Goal: Task Accomplishment & Management: Manage account settings

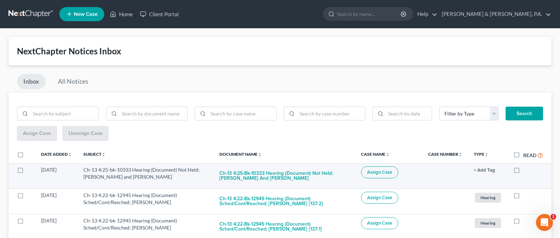
click at [523, 172] on label at bounding box center [523, 172] width 0 height 0
click at [526, 170] on input "checkbox" at bounding box center [528, 168] width 5 height 5
checkbox input "true"
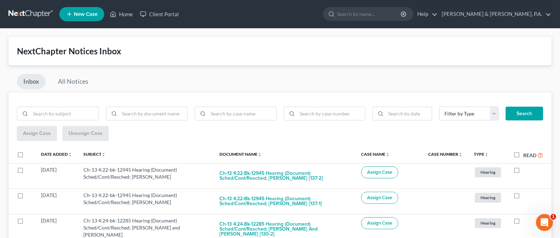
click at [523, 172] on label at bounding box center [523, 172] width 0 height 0
click at [526, 170] on input "checkbox" at bounding box center [528, 168] width 5 height 5
checkbox input "true"
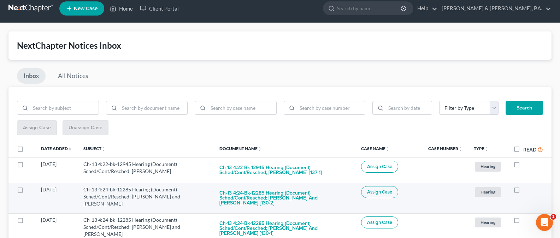
scroll to position [6, 0]
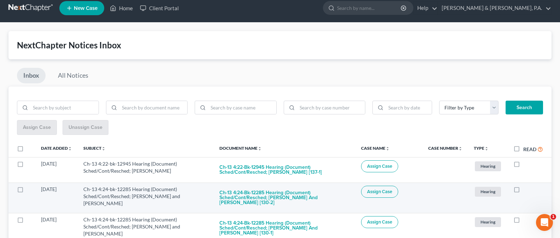
click at [523, 191] on label at bounding box center [523, 191] width 0 height 0
click at [526, 190] on input "checkbox" at bounding box center [528, 188] width 5 height 5
checkbox input "true"
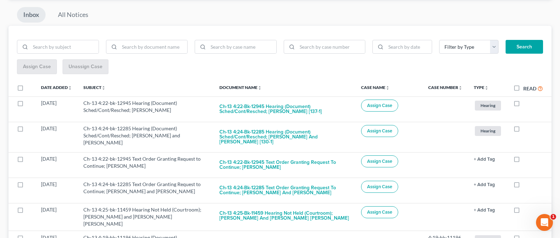
scroll to position [98, 0]
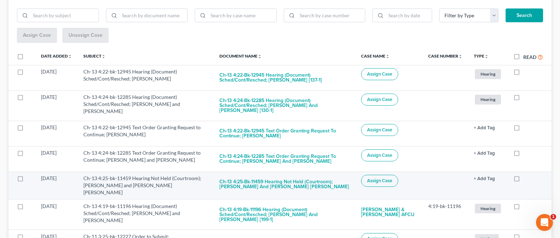
click at [523, 180] on label at bounding box center [523, 180] width 0 height 0
click at [526, 179] on input "checkbox" at bounding box center [528, 177] width 5 height 5
checkbox input "true"
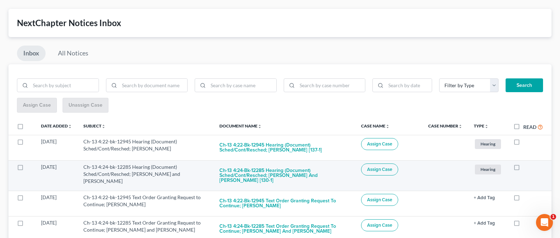
scroll to position [0, 0]
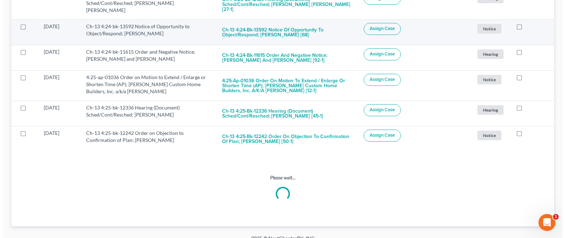
scroll to position [1256, 0]
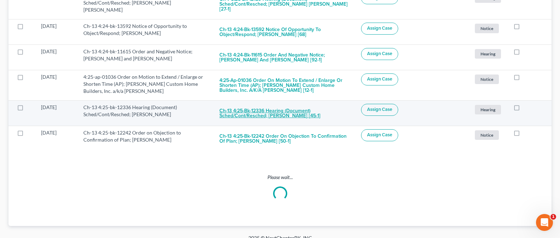
click at [282, 104] on button "Ch-13 4:25-bk-12336 Hearing (Document) Sched/Cont/Resched; [PERSON_NAME] [45-1]" at bounding box center [284, 113] width 130 height 19
checkbox input "true"
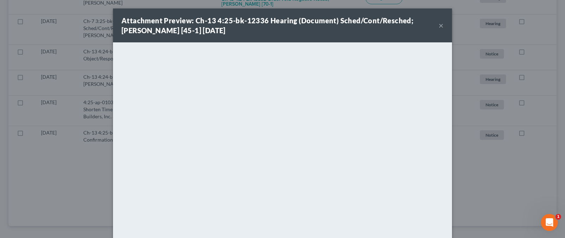
scroll to position [1170, 0]
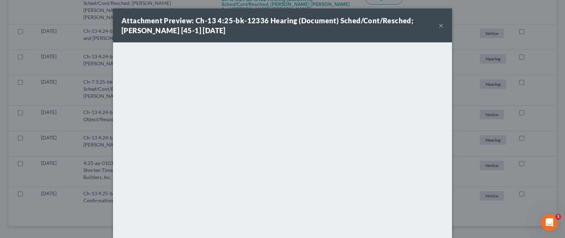
click at [439, 26] on button "×" at bounding box center [441, 25] width 5 height 8
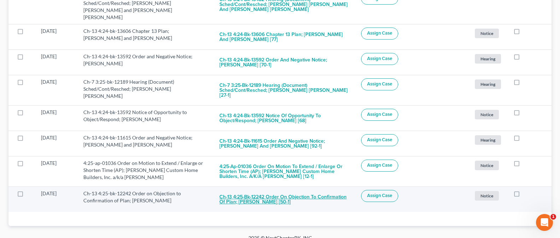
click at [278, 194] on button "Ch-13 4:25-bk-12242 Order on Objection to Confirmation of Plan; [PERSON_NAME] […" at bounding box center [284, 199] width 130 height 19
checkbox input "true"
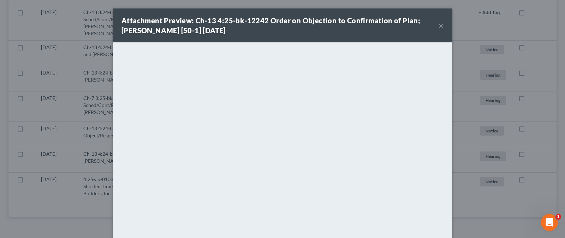
scroll to position [1144, 0]
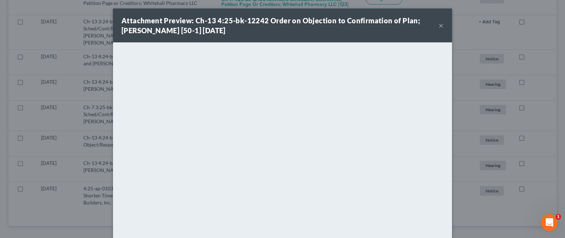
click at [439, 25] on button "×" at bounding box center [441, 25] width 5 height 8
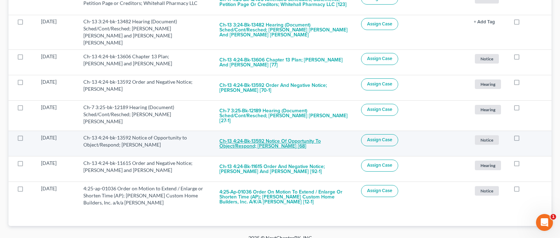
click at [275, 134] on button "Ch-13 4:24-bk-13592 Notice of Opportunity to Object/Respond; [PERSON_NAME] [68]" at bounding box center [284, 143] width 130 height 19
checkbox input "true"
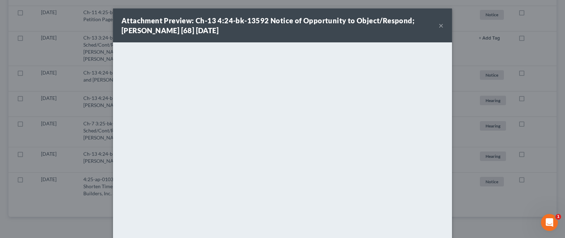
scroll to position [1119, 0]
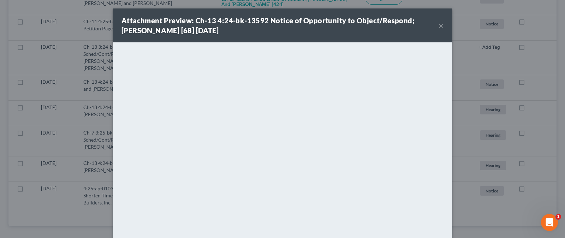
click at [440, 21] on button "×" at bounding box center [441, 25] width 5 height 8
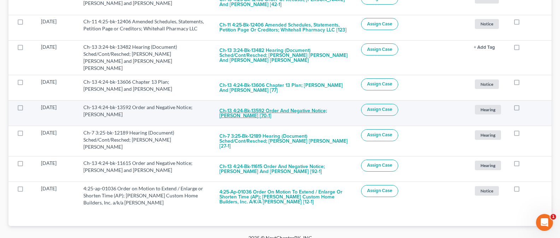
click at [266, 107] on button "Ch-13 4:24-bk-13592 Order and Negative Notice; [PERSON_NAME] [70-1]" at bounding box center [284, 113] width 130 height 19
checkbox input "true"
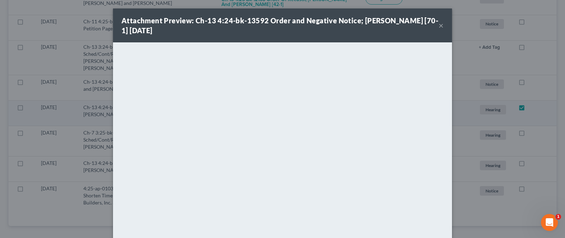
scroll to position [1093, 0]
click at [441, 26] on div "Attachment Preview: Ch-13 4:24-bk-13592 Order and Negative Notice; Shaqunda L. …" at bounding box center [282, 25] width 339 height 34
click at [439, 26] on button "×" at bounding box center [441, 25] width 5 height 8
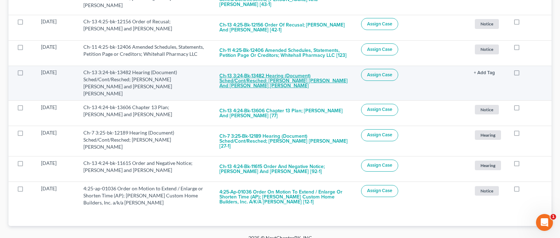
click at [290, 70] on button "Ch-13 3:24-bk-13482 Hearing (Document) Sched/Cont/Resched; [PERSON_NAME] [PERSO…" at bounding box center [284, 81] width 130 height 24
checkbox input "true"
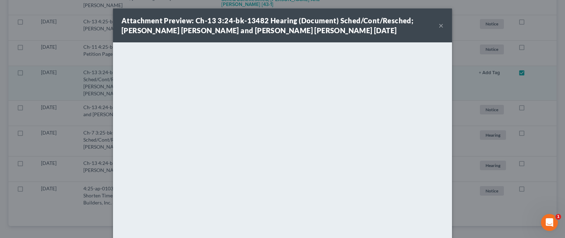
scroll to position [1063, 0]
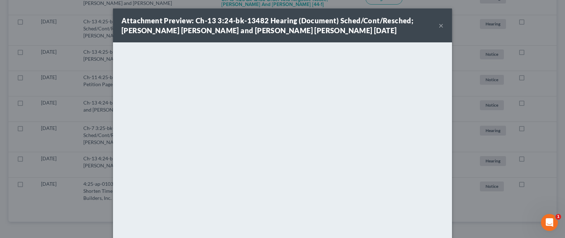
click at [440, 27] on button "×" at bounding box center [441, 25] width 5 height 8
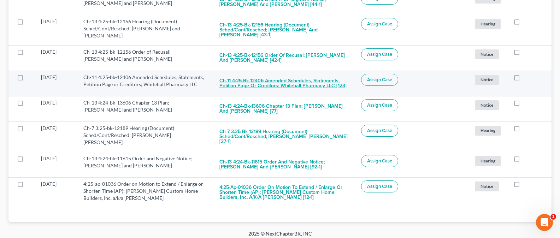
click at [316, 82] on button "Ch-11 4:25-bk-12406 Amended Schedules, Statements, Petition Page or Creditors; …" at bounding box center [284, 83] width 130 height 19
checkbox input "true"
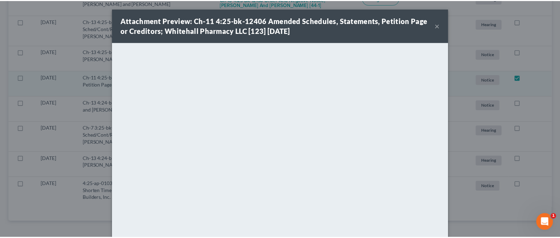
scroll to position [1038, 0]
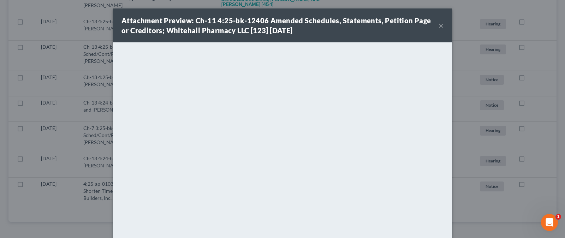
click at [439, 25] on button "×" at bounding box center [441, 25] width 5 height 8
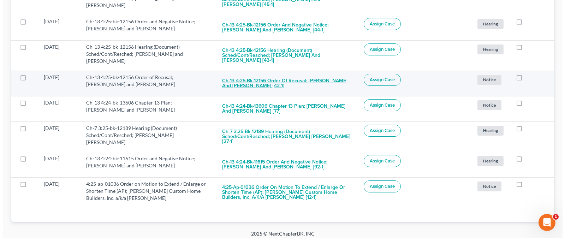
scroll to position [1036, 0]
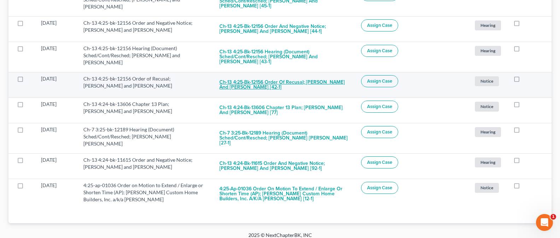
click at [267, 87] on button "Ch-13 4:25-bk-12156 Order of Recusal; [PERSON_NAME] and [PERSON_NAME] [42-1]" at bounding box center [284, 84] width 130 height 19
checkbox input "true"
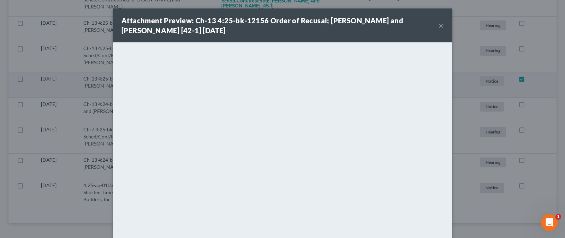
scroll to position [1012, 0]
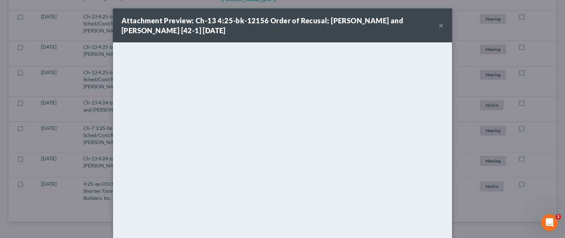
click at [439, 27] on button "×" at bounding box center [441, 25] width 5 height 8
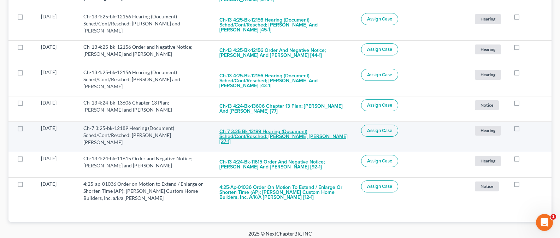
click at [288, 131] on button "Ch-7 3:25-bk-12189 Hearing (Document) Sched/Cont/Resched; [PERSON_NAME] [PERSON…" at bounding box center [284, 137] width 130 height 24
checkbox input "true"
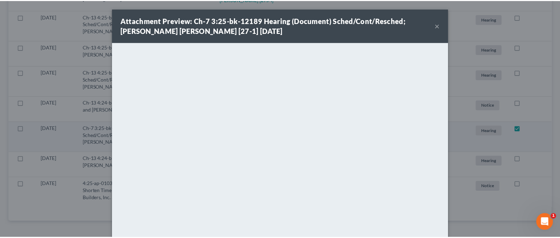
scroll to position [987, 0]
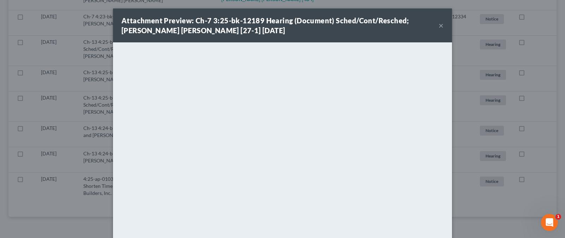
click at [439, 26] on button "×" at bounding box center [441, 25] width 5 height 8
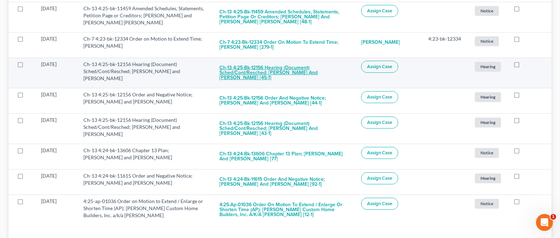
scroll to position [963, 0]
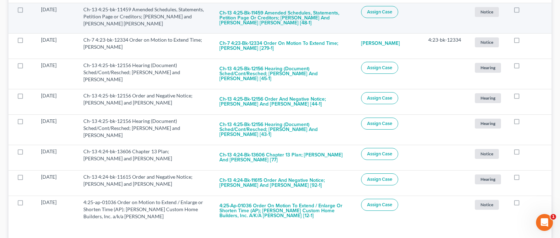
click at [523, 11] on label at bounding box center [523, 11] width 0 height 0
click at [526, 11] on input "checkbox" at bounding box center [528, 8] width 5 height 5
checkbox input "true"
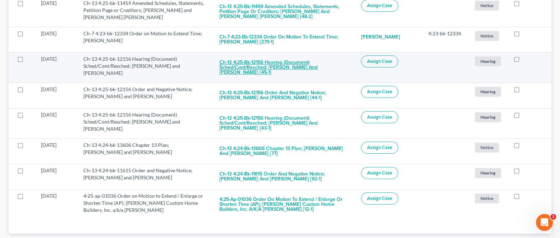
scroll to position [938, 0]
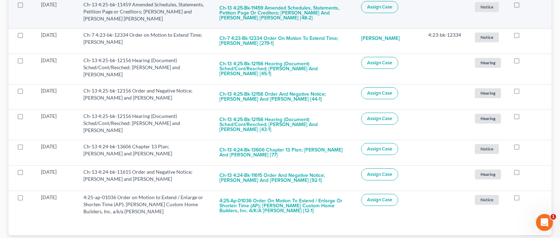
click at [523, 6] on label at bounding box center [523, 6] width 0 height 0
click at [526, 4] on input "checkbox" at bounding box center [528, 3] width 5 height 5
checkbox input "true"
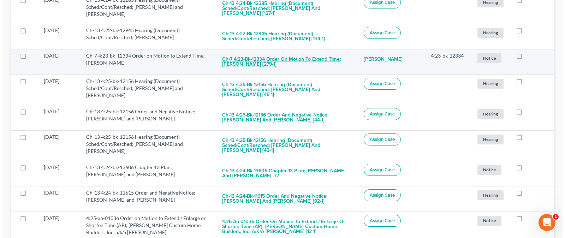
scroll to position [879, 0]
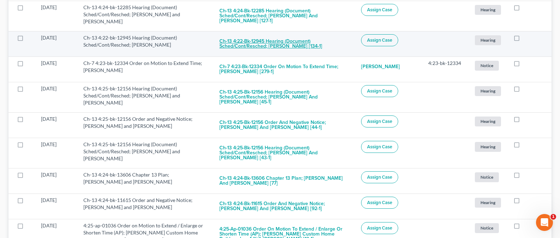
click at [300, 46] on button "Ch-13 4:22-bk-12945 Hearing (Document) Sched/Cont/Resched; [PERSON_NAME] [134-1]" at bounding box center [284, 43] width 130 height 19
checkbox input "true"
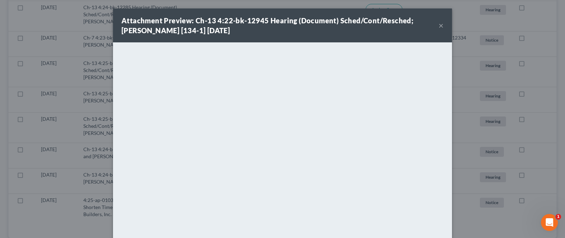
click at [440, 26] on button "×" at bounding box center [441, 25] width 5 height 8
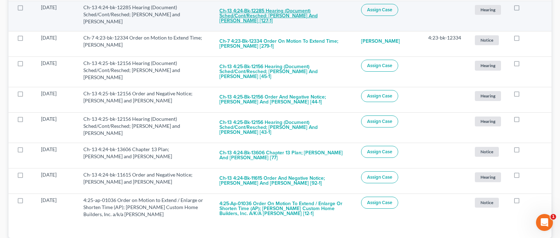
click at [296, 14] on button "Ch-13 4:24-bk-12285 Hearing (Document) Sched/Cont/Resched; [PERSON_NAME] and [P…" at bounding box center [284, 16] width 130 height 24
checkbox input "true"
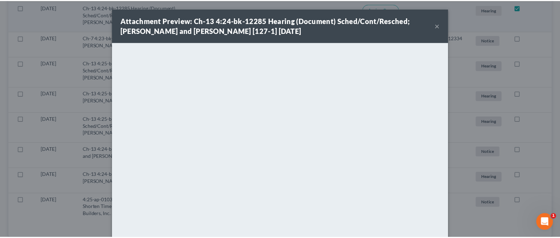
scroll to position [870, 0]
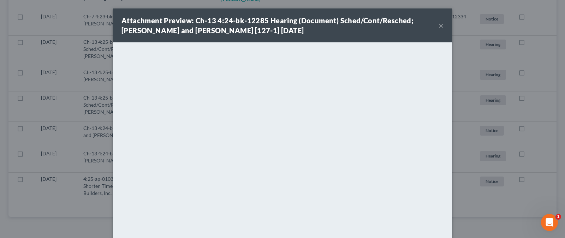
click at [439, 26] on button "×" at bounding box center [441, 25] width 5 height 8
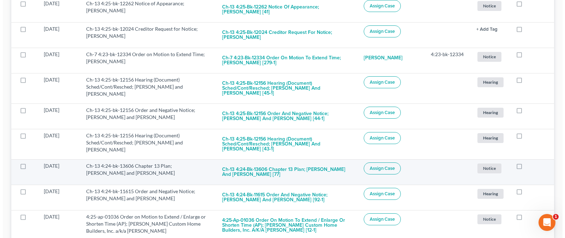
scroll to position [831, 0]
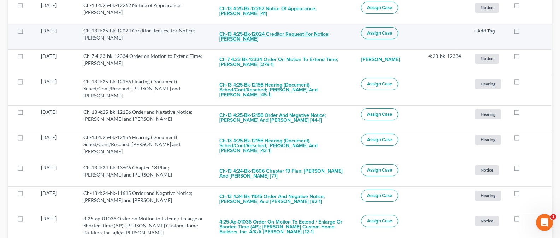
click at [290, 30] on button "Ch-13 4:25-bk-12024 Creditor Request for Notice; [PERSON_NAME]" at bounding box center [284, 36] width 130 height 19
checkbox input "true"
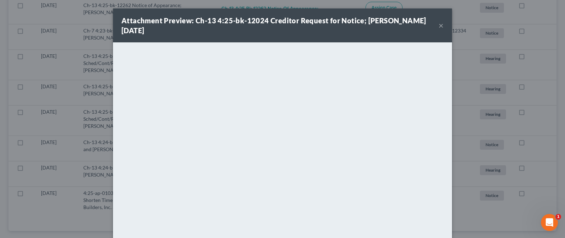
click at [439, 24] on button "×" at bounding box center [441, 25] width 5 height 8
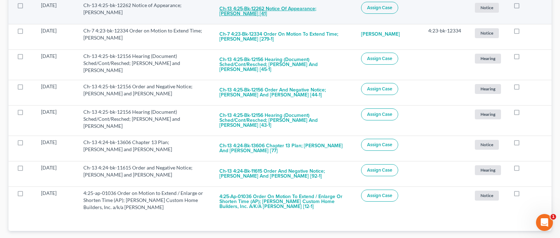
click at [289, 13] on button "Ch-13 4:25-bk-12262 Notice of Appearance; [PERSON_NAME] [41]" at bounding box center [284, 11] width 130 height 19
checkbox input "true"
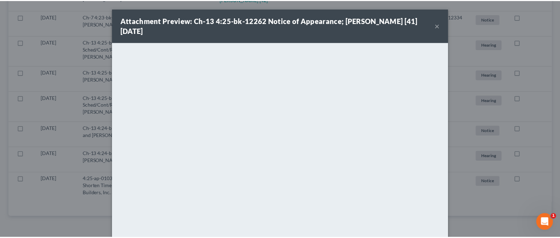
scroll to position [805, 0]
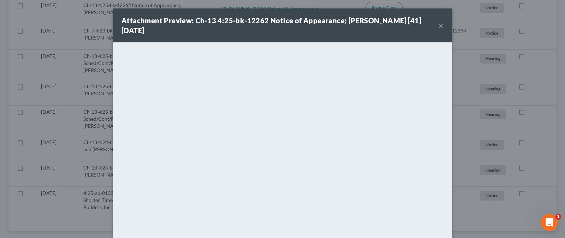
click at [440, 27] on button "×" at bounding box center [441, 25] width 5 height 8
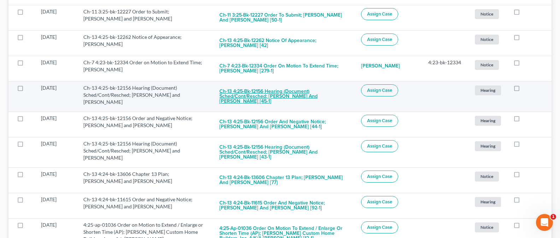
scroll to position [767, 0]
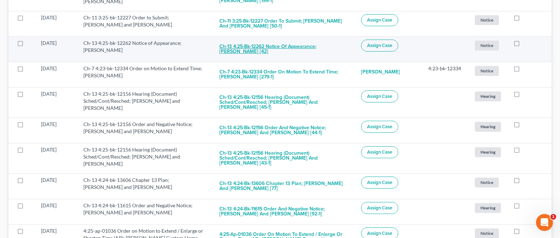
click at [250, 53] on button "Ch-13 4:25-bk-12262 Notice of Appearance; [PERSON_NAME] [42]" at bounding box center [284, 49] width 130 height 19
checkbox input "true"
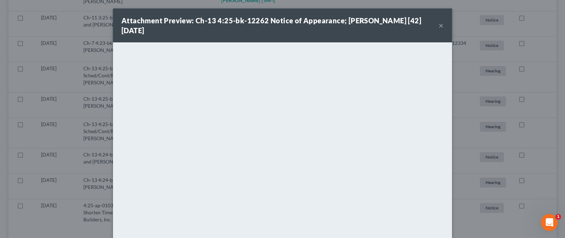
click at [439, 26] on button "×" at bounding box center [441, 25] width 5 height 8
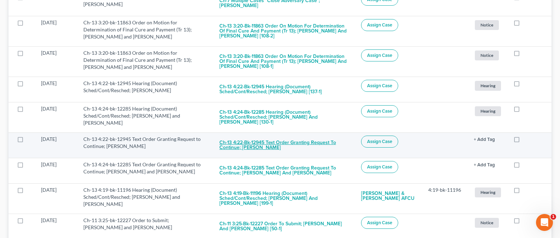
scroll to position [545, 0]
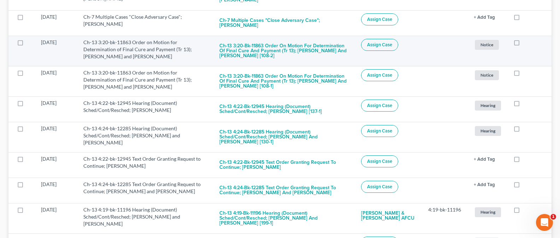
click at [523, 44] on label at bounding box center [523, 44] width 0 height 0
click at [526, 43] on input "checkbox" at bounding box center [528, 41] width 5 height 5
checkbox input "true"
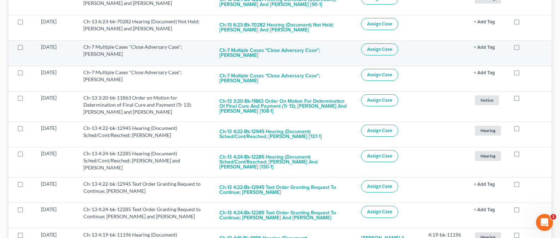
scroll to position [482, 0]
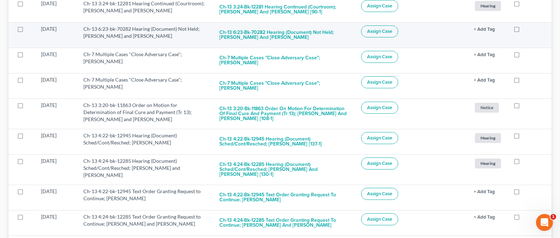
click at [523, 31] on label at bounding box center [523, 31] width 0 height 0
click at [526, 29] on input "checkbox" at bounding box center [528, 27] width 5 height 5
checkbox input "true"
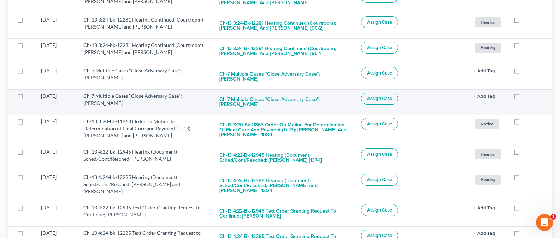
scroll to position [431, 0]
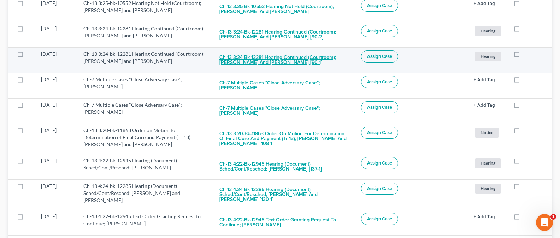
click at [293, 64] on button "Ch-13 3:24-bk-12281 Hearing Continued (Courtroom); Jimmy A. Morrow and Sasha L.…" at bounding box center [284, 60] width 130 height 19
checkbox input "true"
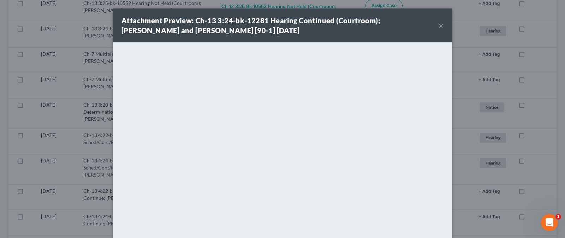
click at [441, 26] on button "×" at bounding box center [441, 25] width 5 height 8
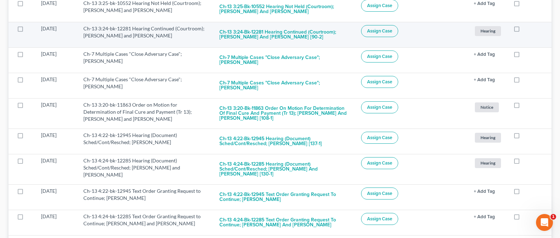
click at [523, 30] on label at bounding box center [523, 30] width 0 height 0
click at [526, 30] on input "checkbox" at bounding box center [528, 27] width 5 height 5
checkbox input "true"
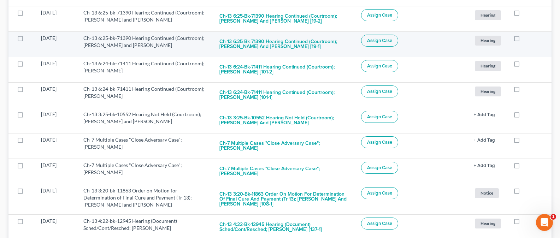
scroll to position [293, 0]
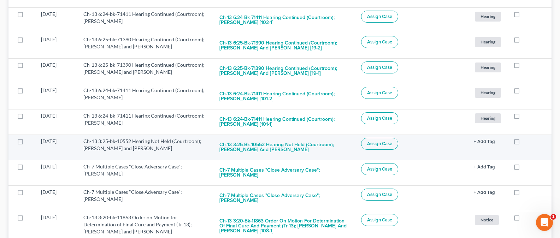
click at [523, 143] on label at bounding box center [523, 143] width 0 height 0
click at [526, 142] on input "checkbox" at bounding box center [528, 140] width 5 height 5
checkbox input "true"
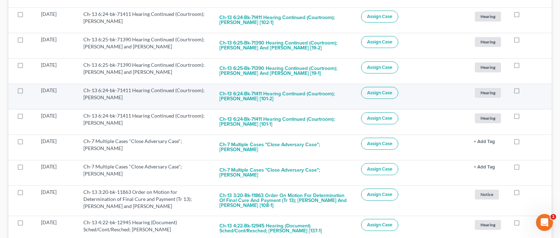
click at [523, 92] on label at bounding box center [523, 92] width 0 height 0
click at [526, 92] on input "checkbox" at bounding box center [528, 89] width 5 height 5
checkbox input "true"
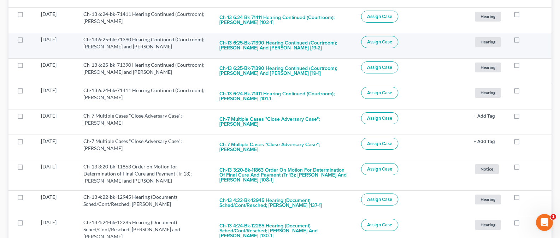
click at [523, 41] on label at bounding box center [523, 41] width 0 height 0
click at [526, 38] on input "checkbox" at bounding box center [528, 38] width 5 height 5
checkbox input "true"
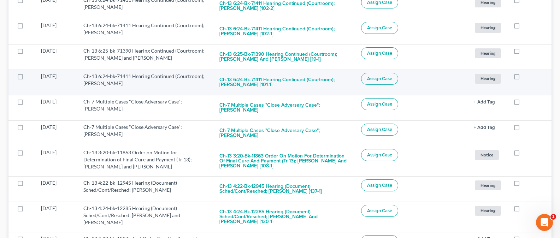
scroll to position [270, 0]
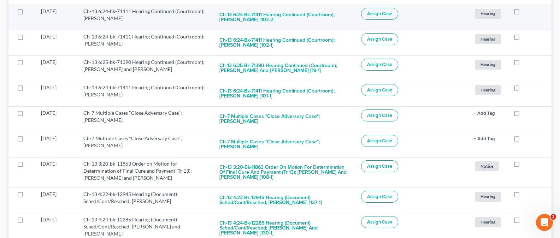
click at [523, 13] on label at bounding box center [523, 13] width 0 height 0
click at [526, 12] on input "checkbox" at bounding box center [528, 10] width 5 height 5
checkbox input "true"
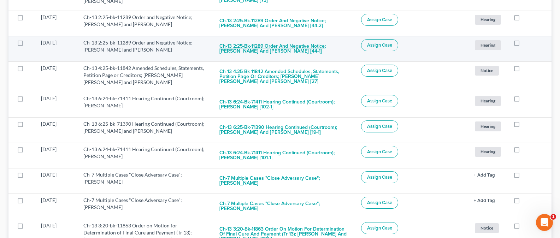
scroll to position [183, 0]
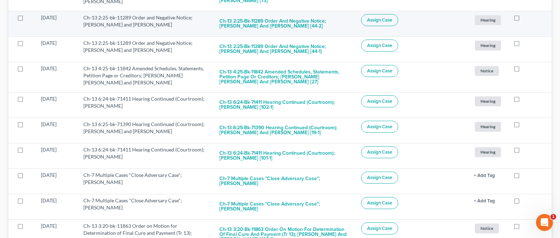
click at [523, 19] on label at bounding box center [523, 19] width 0 height 0
click at [526, 19] on input "checkbox" at bounding box center [528, 16] width 5 height 5
checkbox input "true"
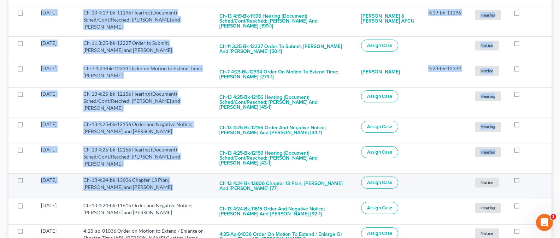
scroll to position [560, 0]
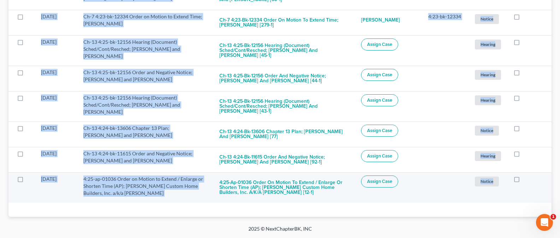
drag, startPoint x: 20, startPoint y: 73, endPoint x: 531, endPoint y: 194, distance: 525.5
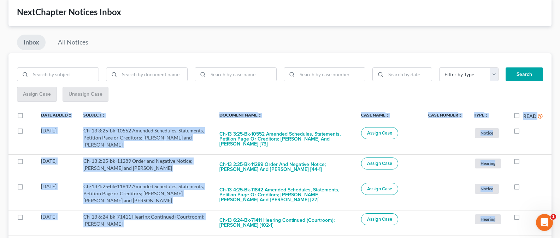
scroll to position [0, 0]
